Goal: Transaction & Acquisition: Purchase product/service

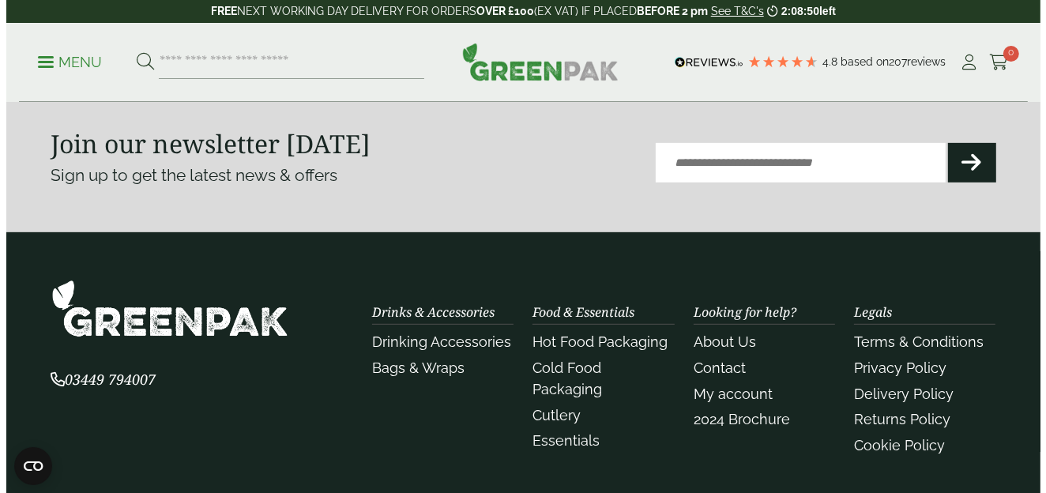
scroll to position [316, 0]
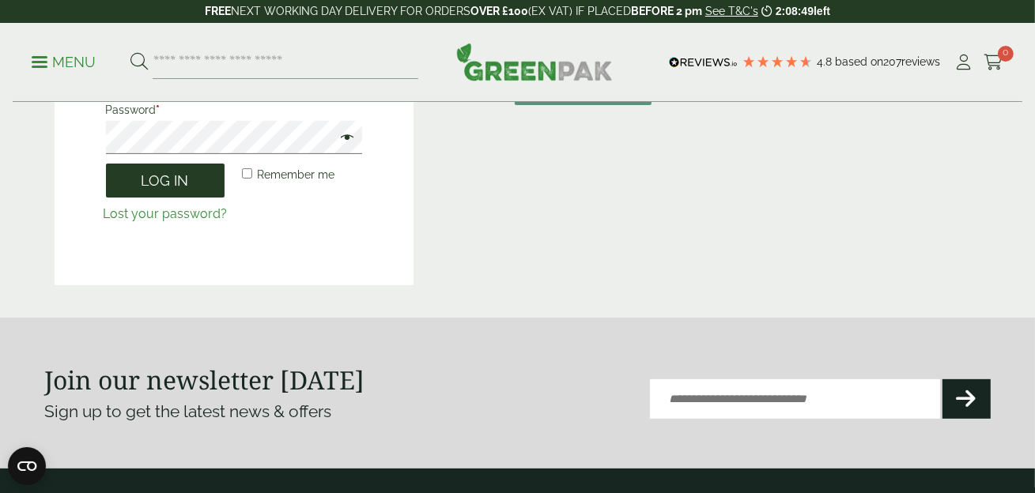
type input "**********"
click at [175, 192] on button "Log in" at bounding box center [165, 181] width 119 height 34
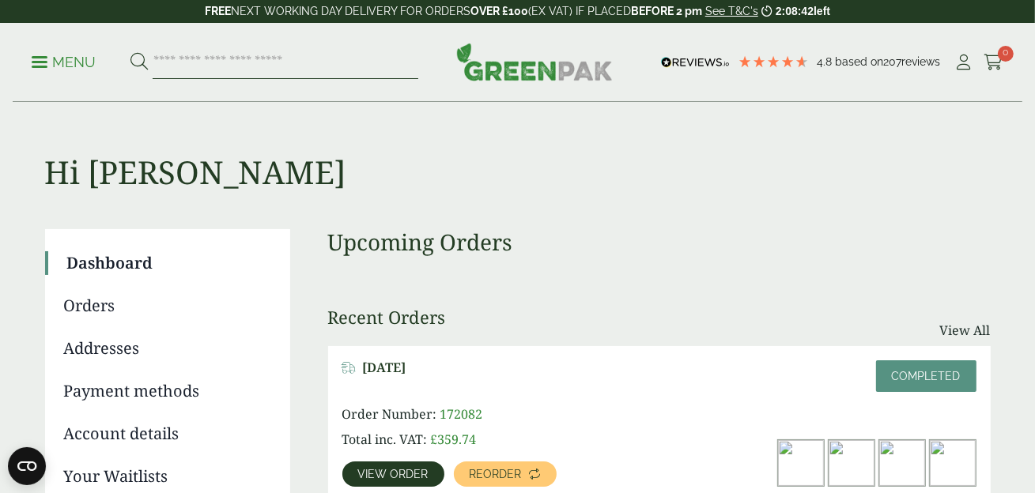
click at [246, 66] on input "search" at bounding box center [286, 62] width 266 height 33
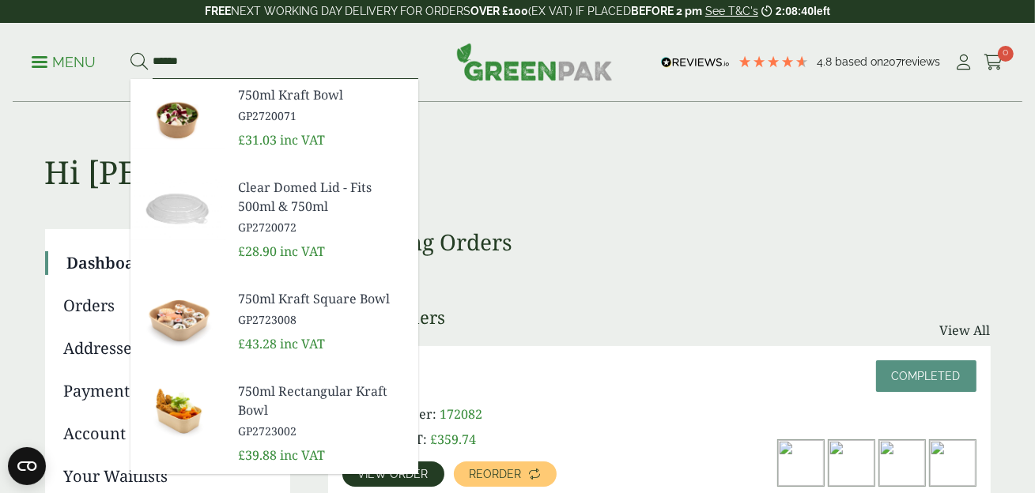
type input "******"
click at [130, 52] on button at bounding box center [138, 62] width 17 height 21
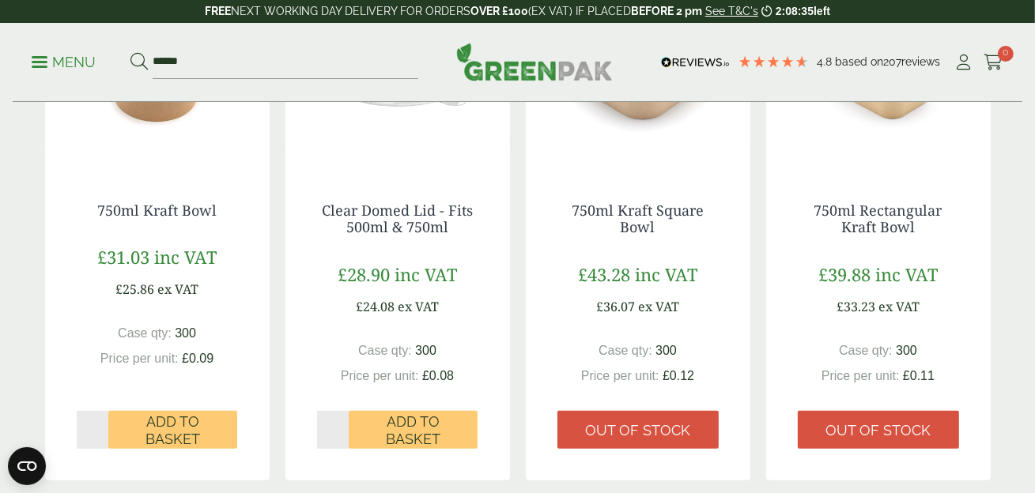
scroll to position [474, 0]
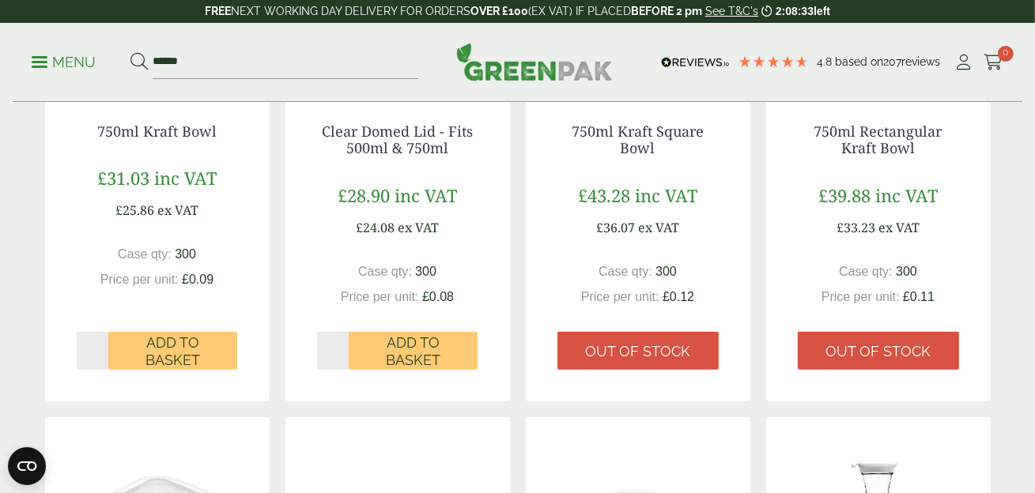
click at [99, 345] on input "*" at bounding box center [93, 351] width 32 height 38
type input "*"
click at [99, 345] on input "*" at bounding box center [93, 351] width 32 height 38
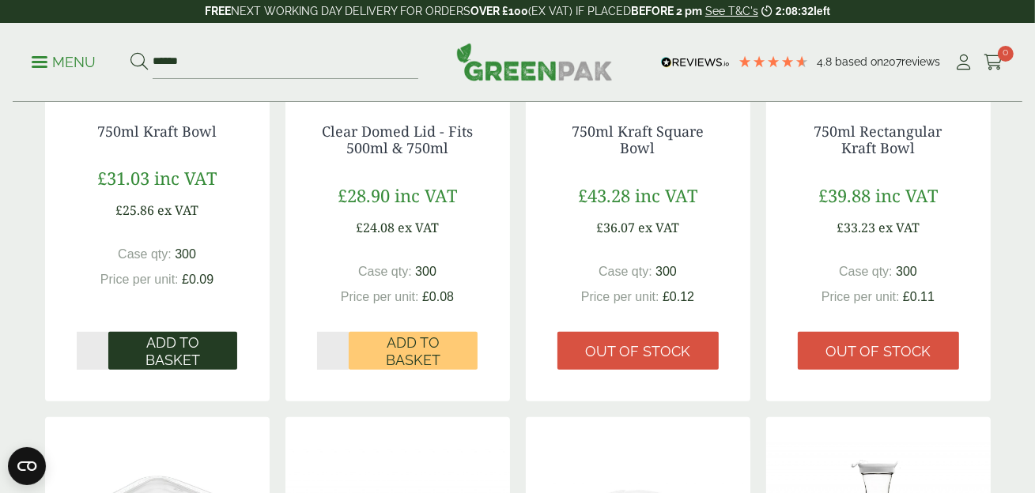
click at [163, 341] on span "Add to Basket" at bounding box center [172, 351] width 107 height 34
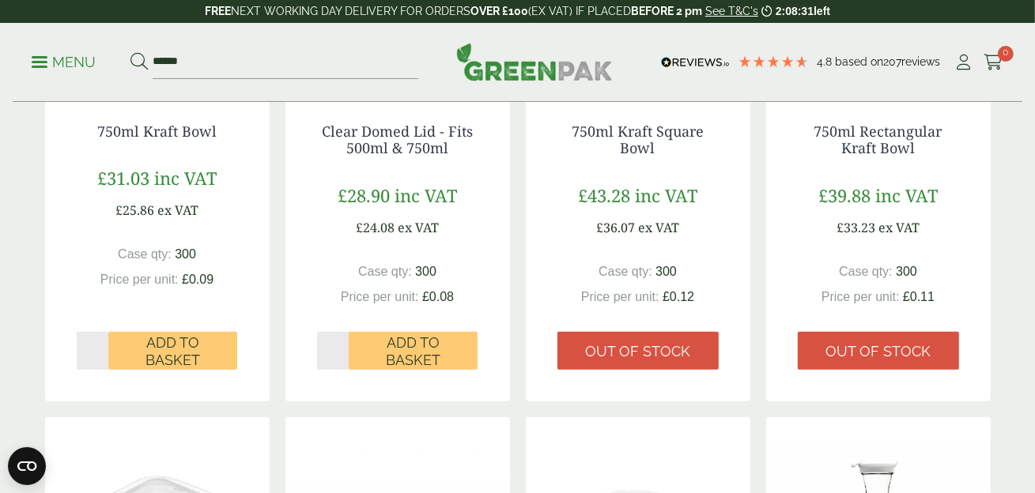
click at [342, 346] on input "*" at bounding box center [333, 351] width 32 height 38
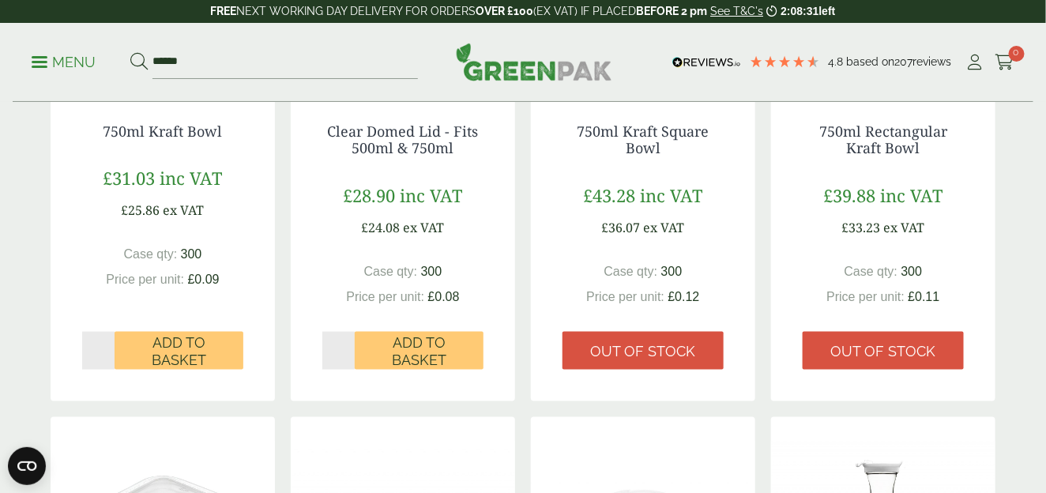
click at [342, 346] on aside "My Basket No products in the basket." at bounding box center [523, 246] width 1046 height 493
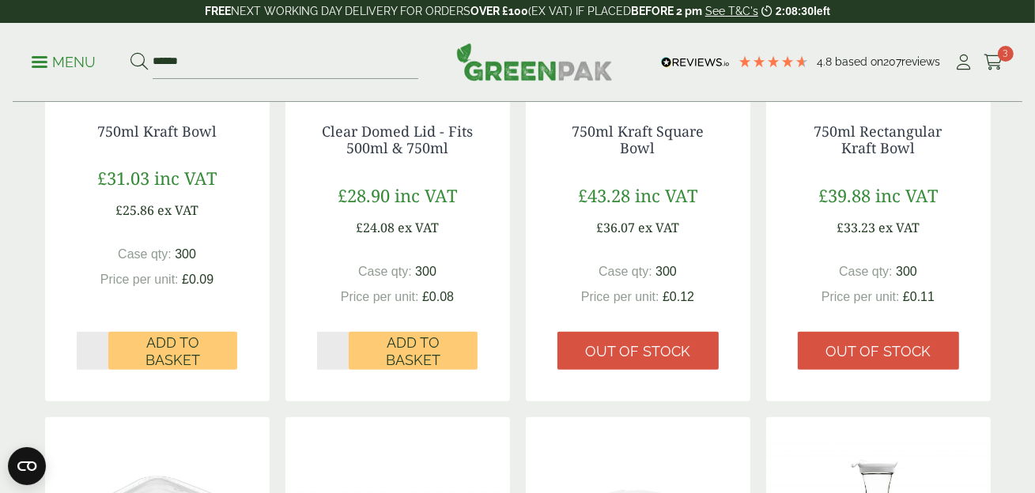
type input "*"
click at [342, 346] on input "*" at bounding box center [333, 351] width 32 height 38
click at [418, 347] on span "Add to Basket" at bounding box center [413, 351] width 107 height 34
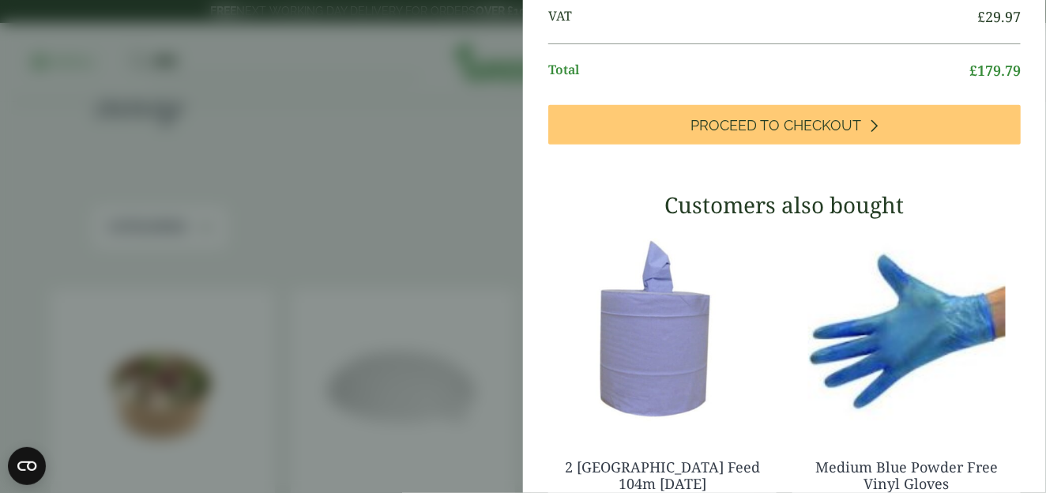
scroll to position [246, 0]
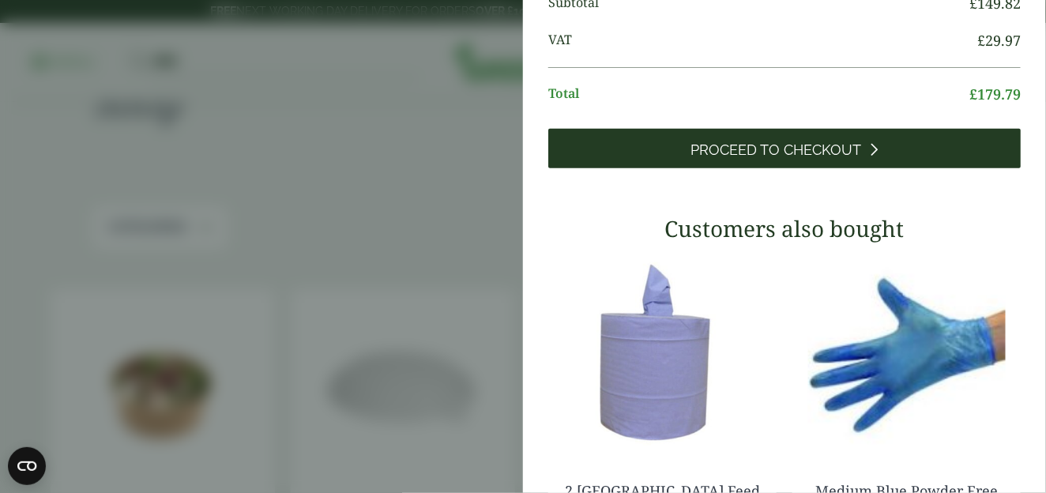
click at [665, 168] on link "Proceed to Checkout" at bounding box center [784, 149] width 473 height 40
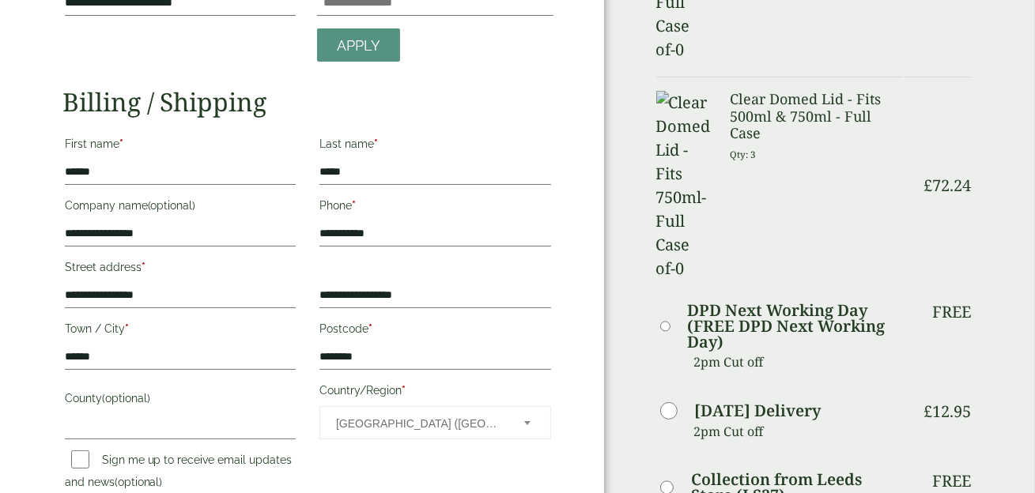
scroll to position [315, 0]
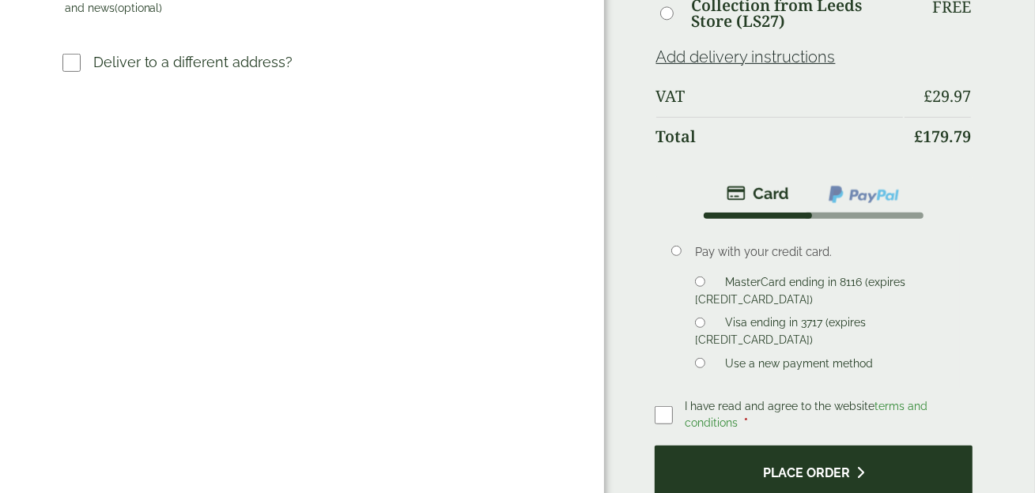
click at [766, 446] on button "Place order" at bounding box center [813, 471] width 318 height 51
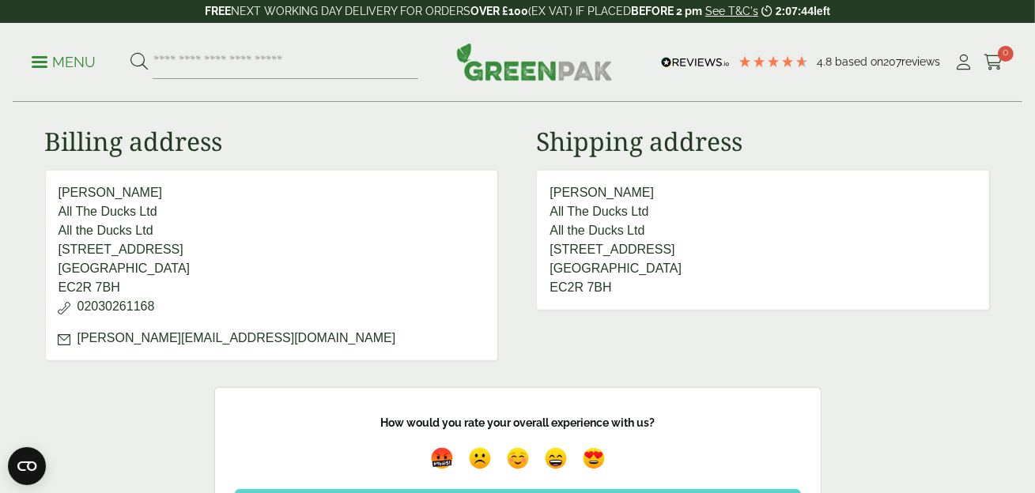
scroll to position [316, 0]
